Goal: Transaction & Acquisition: Obtain resource

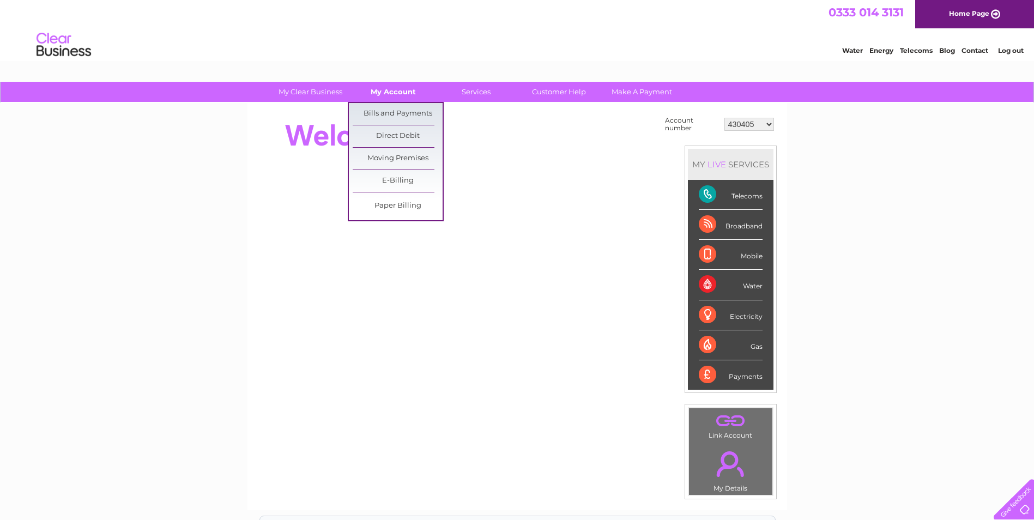
click at [390, 89] on link "My Account" at bounding box center [393, 92] width 90 height 20
click at [391, 112] on link "Bills and Payments" at bounding box center [398, 114] width 90 height 22
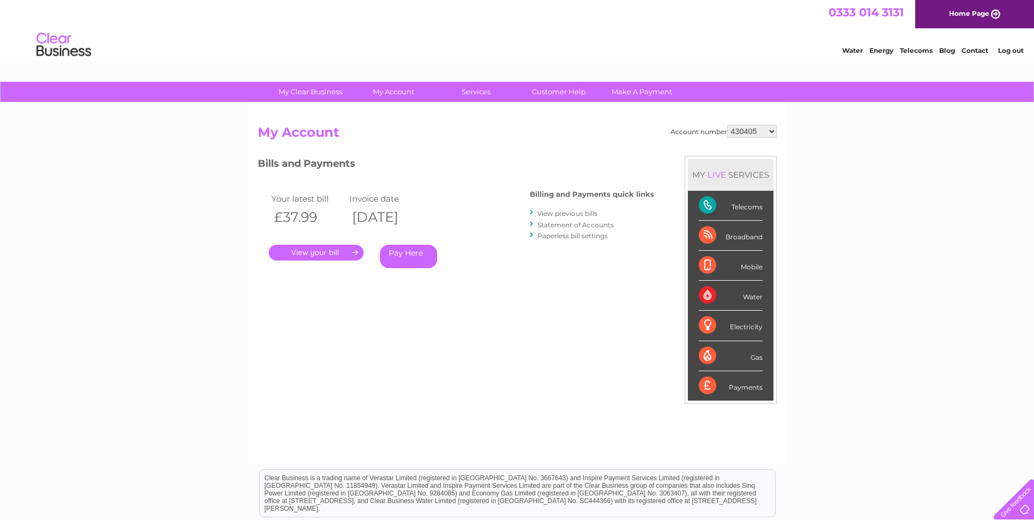
click at [769, 132] on select "430405 918238 933799 978341 30288118 30312397 30317260" at bounding box center [752, 131] width 50 height 13
select select "918238"
click at [727, 125] on select "430405 918238 933799 978341 30288118 30312397 30317260" at bounding box center [752, 131] width 50 height 13
click at [773, 134] on select "430405 918238 933799 978341 30288118 30312397 30317260" at bounding box center [752, 131] width 50 height 13
select select "933799"
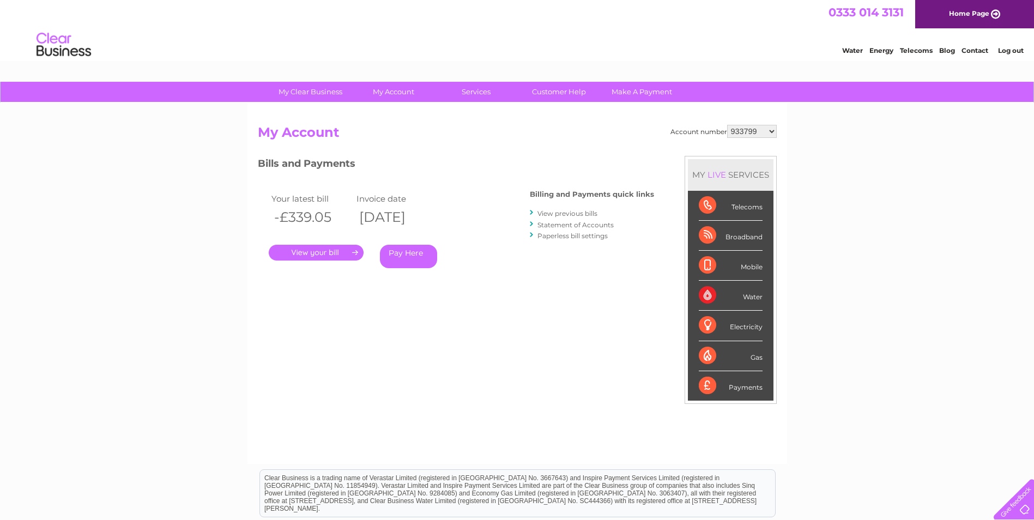
click at [727, 125] on select "430405 918238 933799 978341 30288118 30312397 30317260" at bounding box center [752, 131] width 50 height 13
click at [737, 134] on select "430405 918238 933799 978341 30288118 30312397 30317260" at bounding box center [752, 131] width 50 height 13
select select "978341"
click at [727, 125] on select "430405 918238 933799 978341 30288118 30312397 30317260" at bounding box center [752, 131] width 50 height 13
click at [736, 133] on select "430405 918238 933799 978341 30288118 30312397 30317260" at bounding box center [752, 131] width 50 height 13
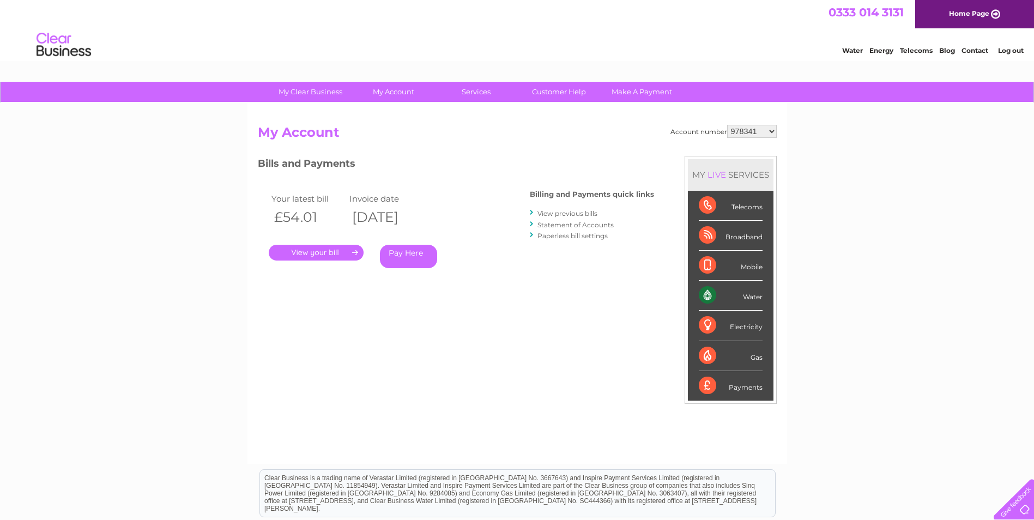
select select "30288118"
click at [727, 125] on select "430405 918238 933799 978341 30288118 30312397 30317260" at bounding box center [752, 131] width 50 height 13
click at [737, 134] on select "430405 918238 933799 978341 30288118 30312397 30317260" at bounding box center [752, 131] width 50 height 13
select select "30312397"
click at [727, 125] on select "430405 918238 933799 978341 30288118 30312397 30317260" at bounding box center [752, 131] width 50 height 13
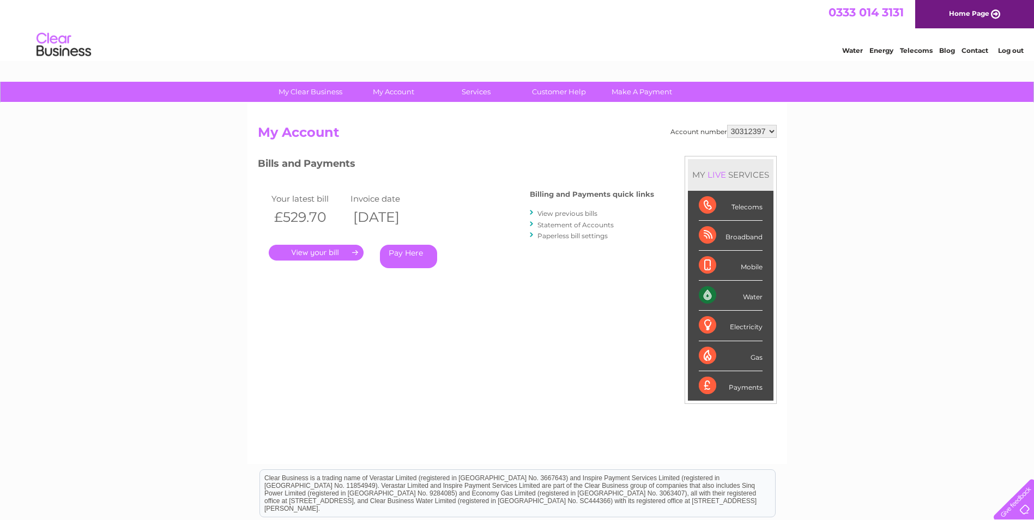
click at [748, 130] on select "430405 918238 933799 978341 30288118 30312397 30317260" at bounding box center [752, 131] width 50 height 13
select select "30317260"
click at [727, 125] on select "430405 918238 933799 978341 30288118 30312397 30317260" at bounding box center [752, 131] width 50 height 13
click at [325, 253] on link "." at bounding box center [316, 253] width 95 height 16
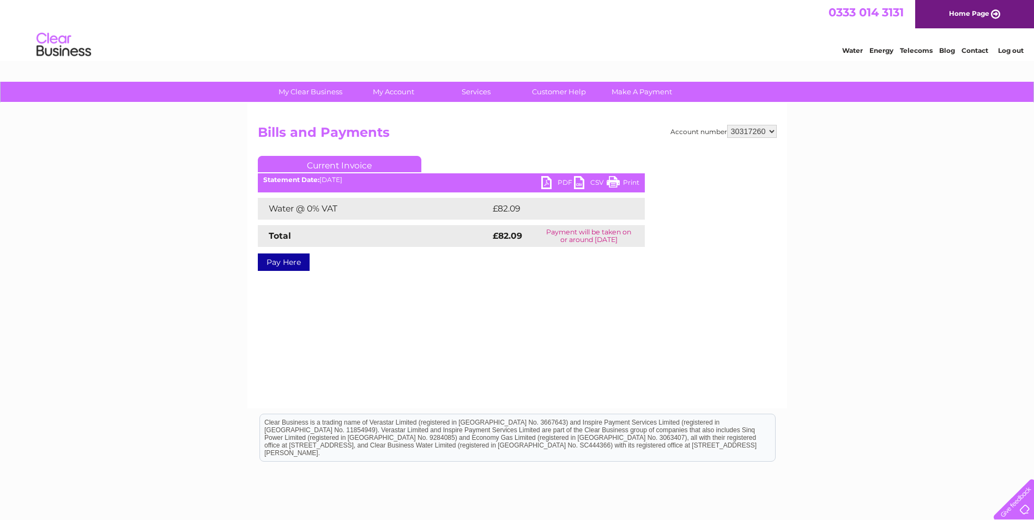
click at [553, 177] on link "PDF" at bounding box center [557, 184] width 33 height 16
click at [740, 134] on select "430405 918238 933799 978341 30288118 30312397 30317260" at bounding box center [752, 131] width 50 height 13
select select "30312397"
click at [727, 125] on select "430405 918238 933799 978341 30288118 30312397 30317260" at bounding box center [752, 131] width 50 height 13
click at [547, 177] on link "PDF" at bounding box center [557, 184] width 33 height 16
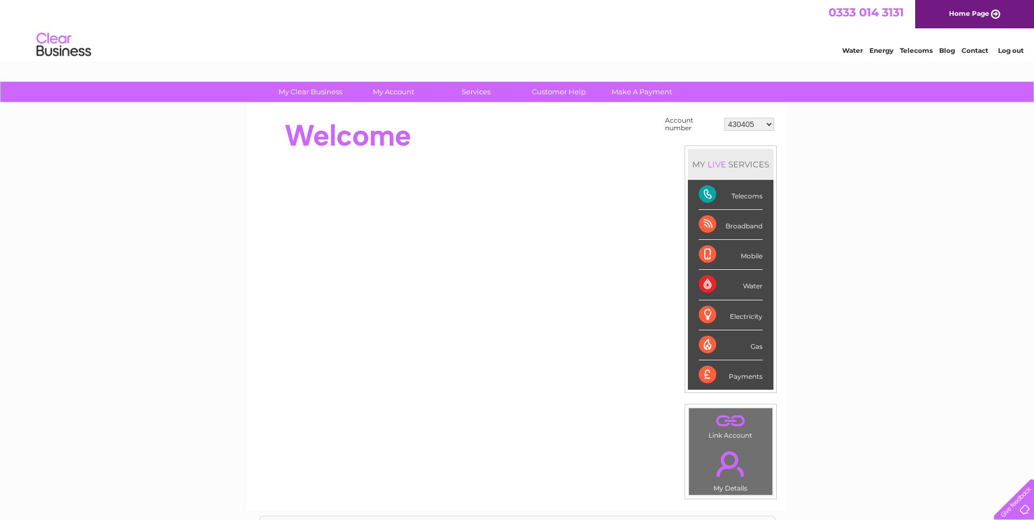
click at [759, 120] on select "430405 918238 933799 978341 30288118 30312397 30317260" at bounding box center [749, 124] width 50 height 13
select select "918238"
click at [724, 118] on select "430405 918238 933799 978341 30288118 30312397 30317260" at bounding box center [749, 124] width 50 height 13
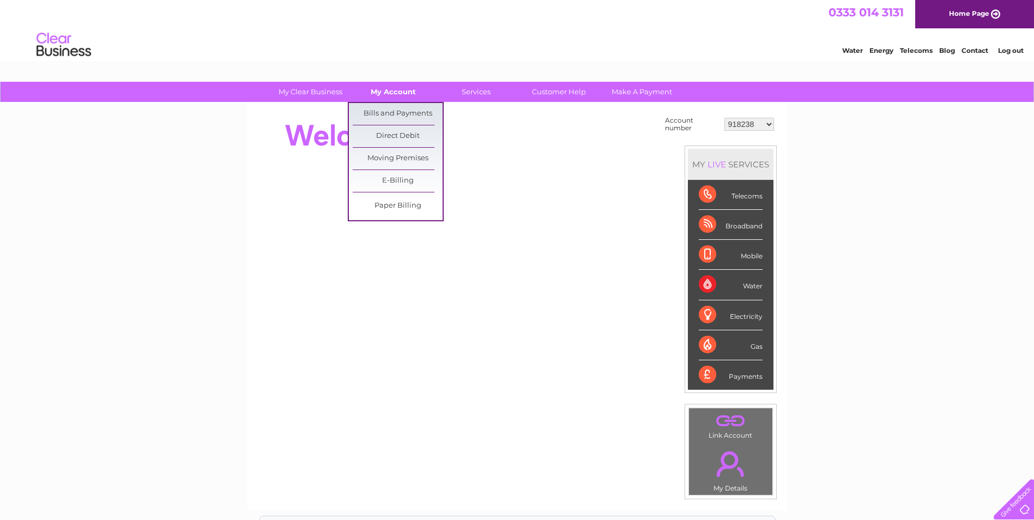
click at [397, 95] on link "My Account" at bounding box center [393, 92] width 90 height 20
click at [397, 107] on link "Bills and Payments" at bounding box center [398, 114] width 90 height 22
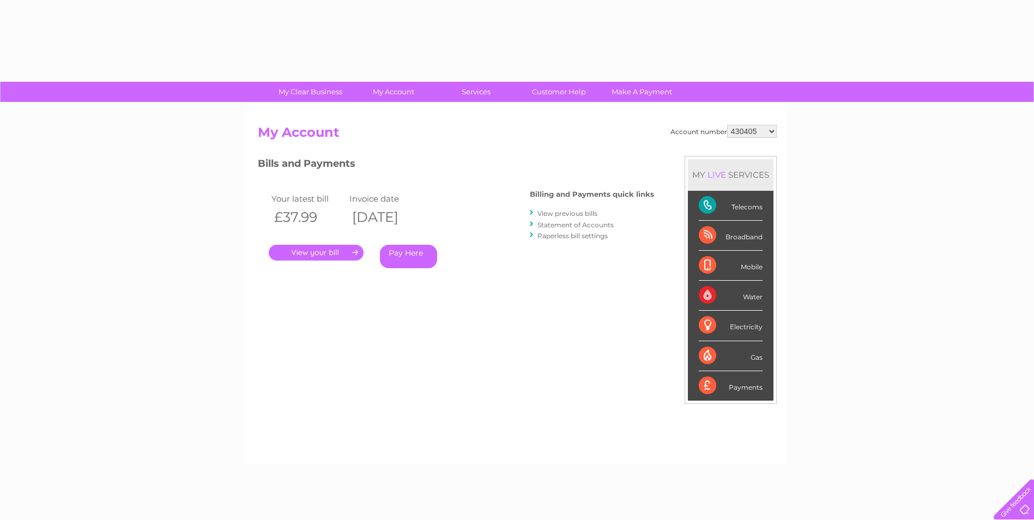
click at [414, 115] on div "Account number 430405 918238 933799 978341 30288118 30312397 30317260 My Accoun…" at bounding box center [517, 283] width 540 height 361
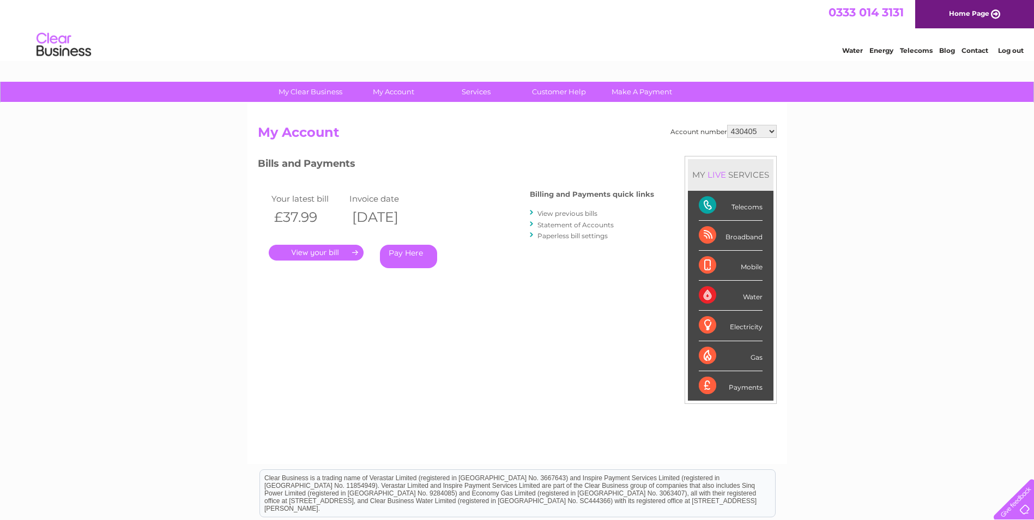
click at [749, 133] on select "430405 918238 933799 978341 30288118 30312397 30317260" at bounding box center [752, 131] width 50 height 13
select select "918238"
click at [727, 125] on select "430405 918238 933799 978341 30288118 30312397 30317260" at bounding box center [752, 131] width 50 height 13
click at [743, 133] on select "430405 918238 933799 978341 30288118 30312397 30317260" at bounding box center [752, 131] width 50 height 13
select select "933799"
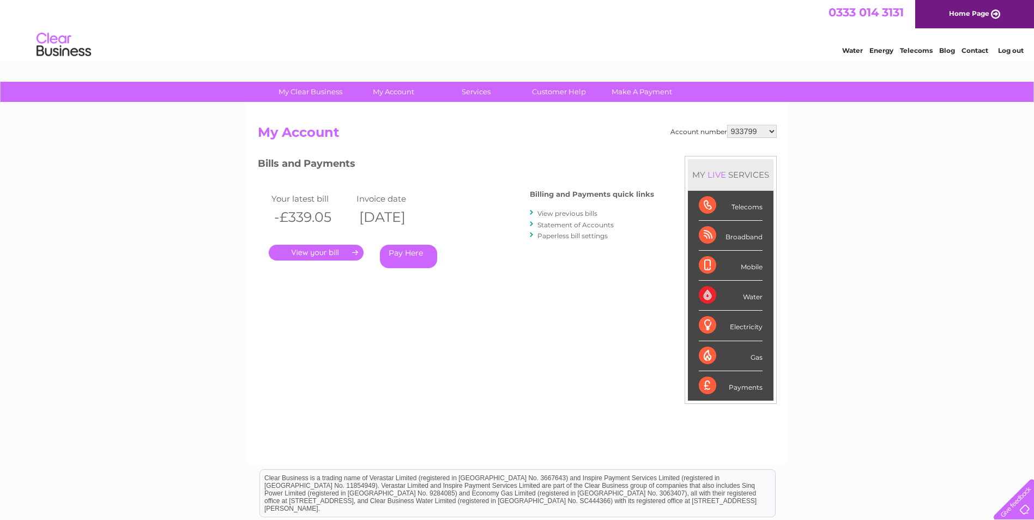
click at [727, 125] on select "430405 918238 933799 978341 30288118 30312397 30317260" at bounding box center [752, 131] width 50 height 13
click at [741, 136] on select "430405 918238 933799 978341 30288118 30312397 30317260" at bounding box center [752, 131] width 50 height 13
select select "978341"
click at [727, 125] on select "430405 918238 933799 978341 30288118 30312397 30317260" at bounding box center [752, 131] width 50 height 13
click at [755, 125] on select "430405 918238 933799 978341 30288118 30312397 30317260" at bounding box center [752, 131] width 50 height 13
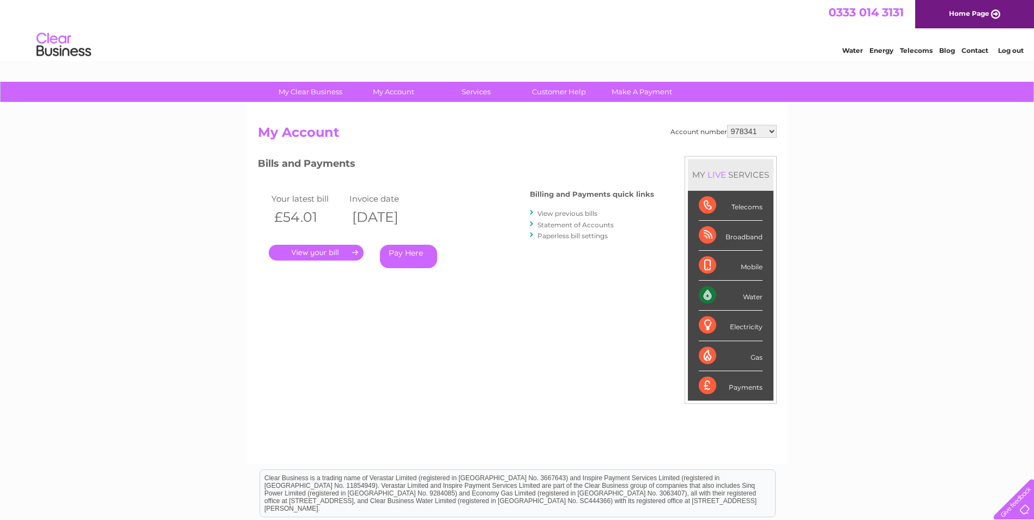
select select "30288118"
click at [727, 125] on select "430405 918238 933799 978341 30288118 30312397 30317260" at bounding box center [752, 131] width 50 height 13
click at [733, 131] on select "430405 918238 933799 978341 30288118 30312397 30317260" at bounding box center [752, 131] width 50 height 13
select select "30312397"
click at [727, 125] on select "430405 918238 933799 978341 30288118 30312397 30317260" at bounding box center [752, 131] width 50 height 13
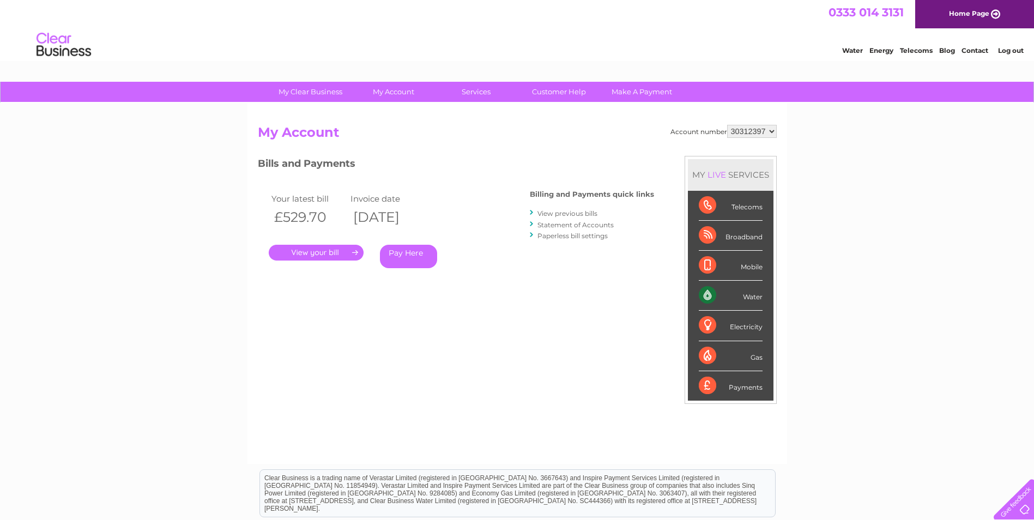
click at [737, 135] on select "430405 918238 933799 978341 30288118 30312397 30317260" at bounding box center [752, 131] width 50 height 13
select select "30317260"
click at [727, 125] on select "430405 918238 933799 978341 30288118 30312397 30317260" at bounding box center [752, 131] width 50 height 13
